Goal: Information Seeking & Learning: Learn about a topic

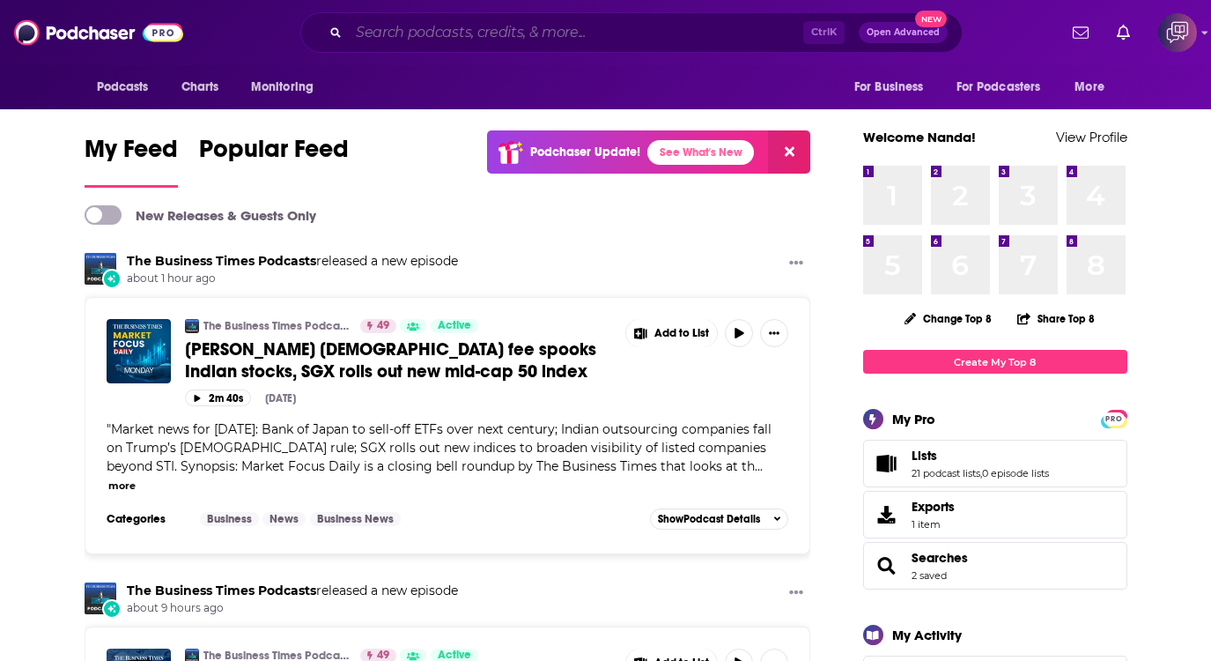
click at [649, 20] on input "Search podcasts, credits, & more..." at bounding box center [576, 33] width 455 height 28
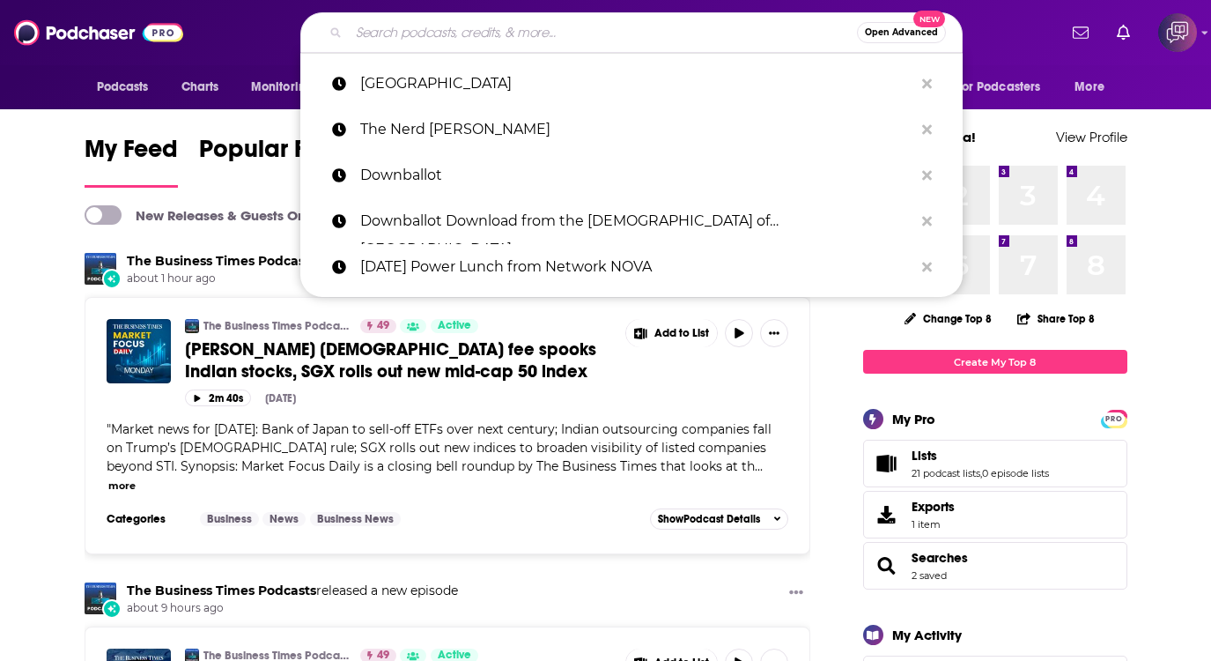
paste input "Build The Damn Thing with [PERSON_NAME]"
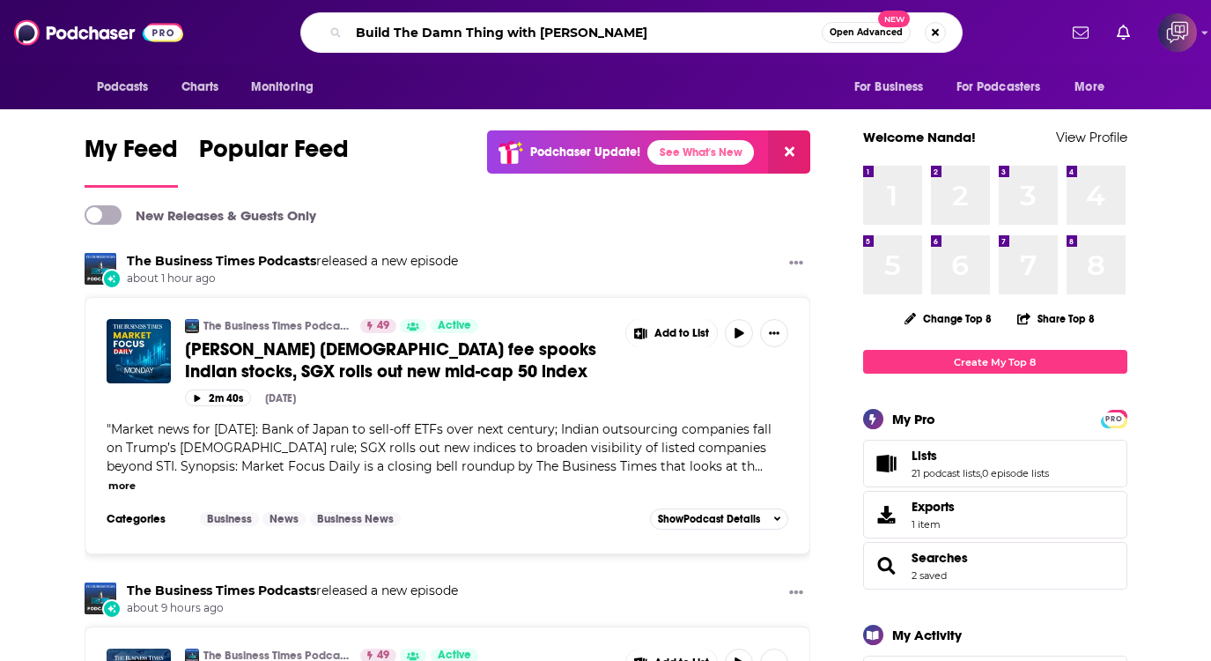
type input "Build The Damn Thing with [PERSON_NAME]"
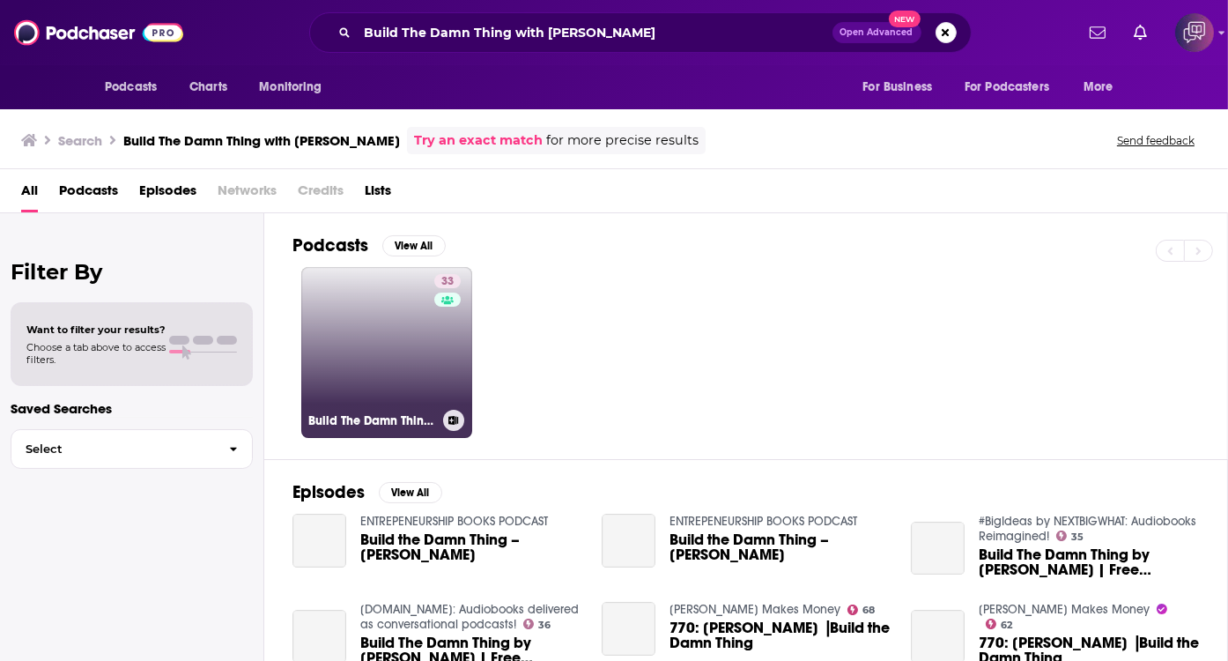
click at [423, 343] on link "33 Build The Damn Thing with [PERSON_NAME]" at bounding box center [386, 352] width 171 height 171
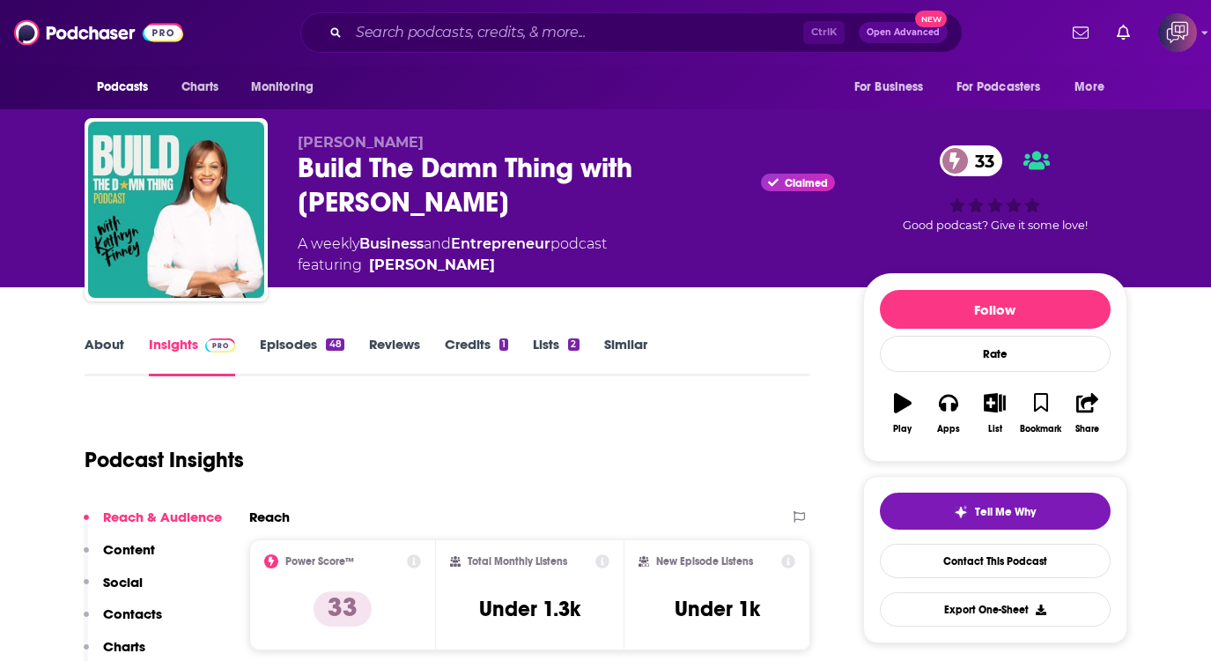
scroll to position [109, 0]
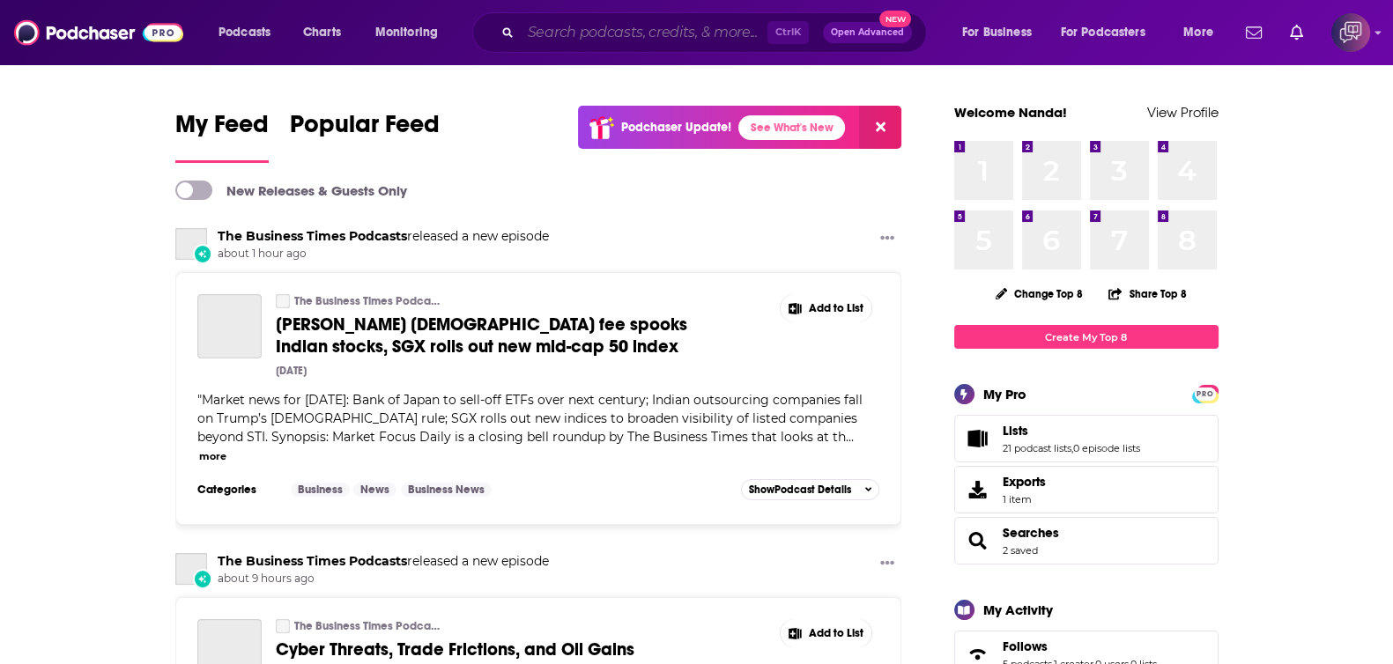
click at [689, 26] on input "Search podcasts, credits, & more..." at bounding box center [644, 33] width 247 height 28
paste input "Marathon Money"
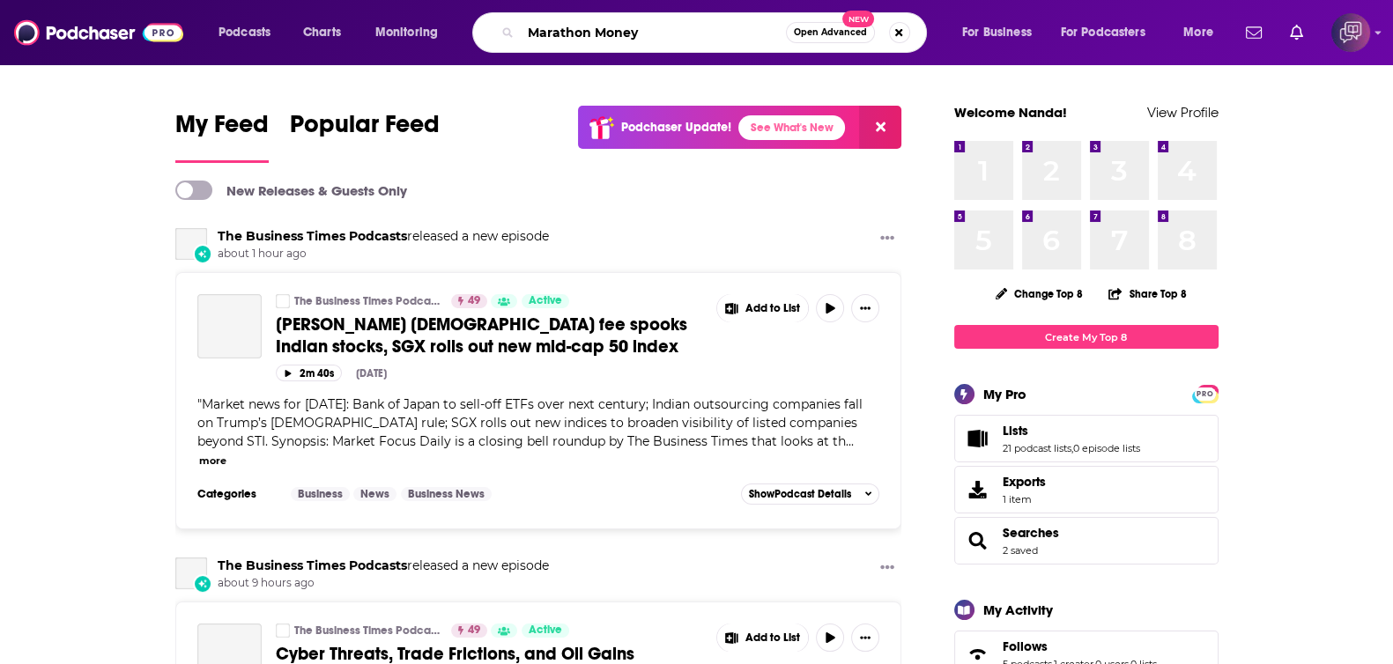
type input "Marathon Money"
click at [850, 29] on span "Open Advanced" at bounding box center [830, 32] width 73 height 9
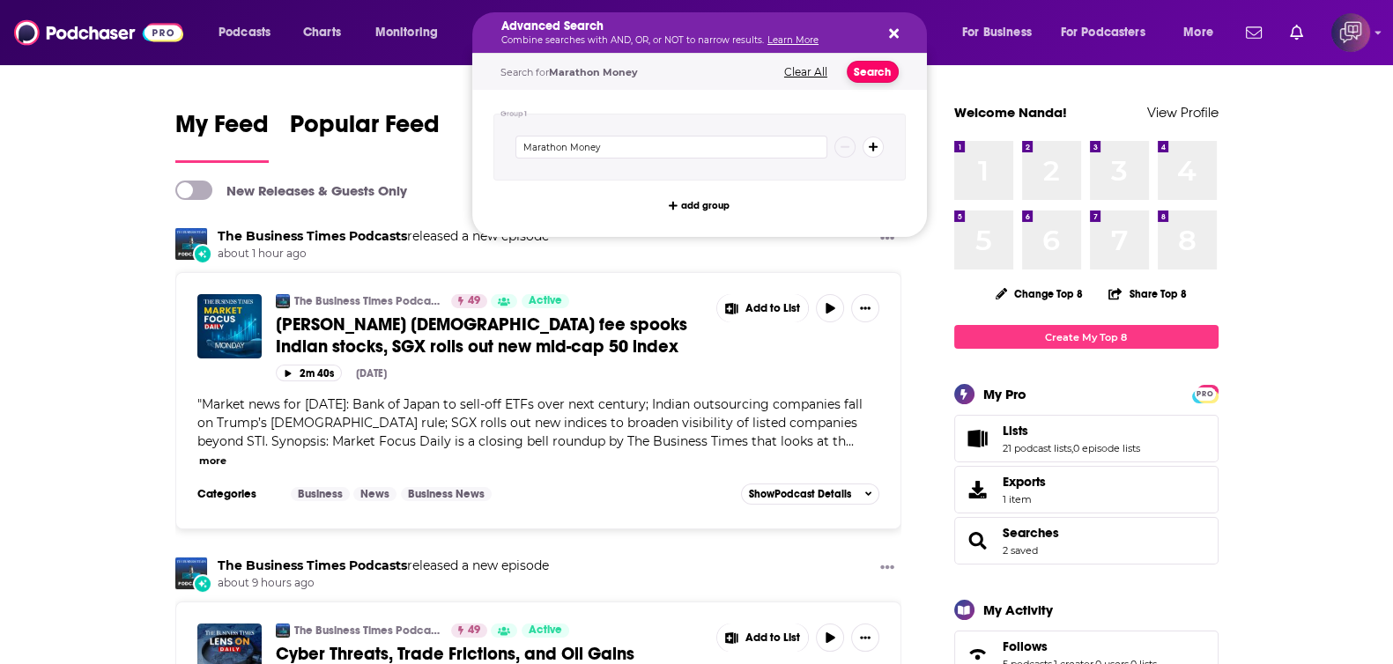
click at [868, 68] on button "Search" at bounding box center [873, 72] width 52 height 22
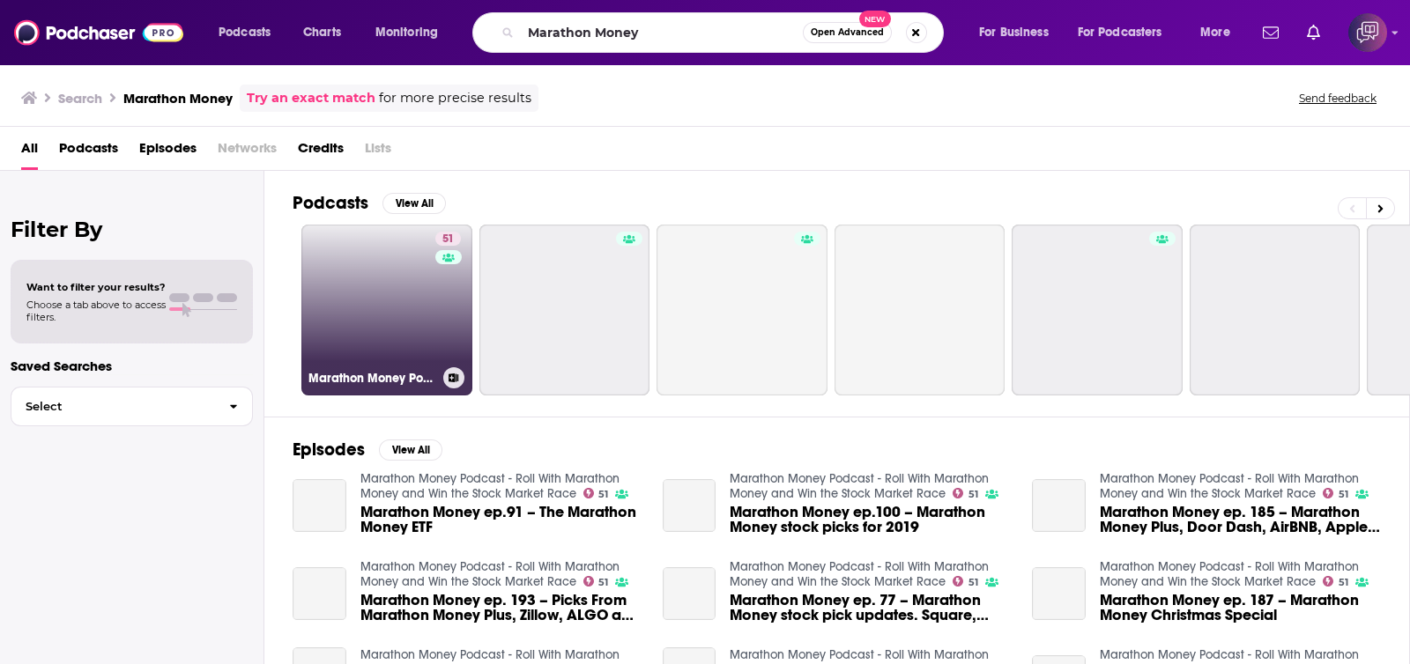
click at [432, 329] on link "51 Marathon Money Podcast - Roll With Marathon Money and Win the Stock Market R…" at bounding box center [386, 310] width 171 height 171
